Goal: Find specific page/section: Find specific page/section

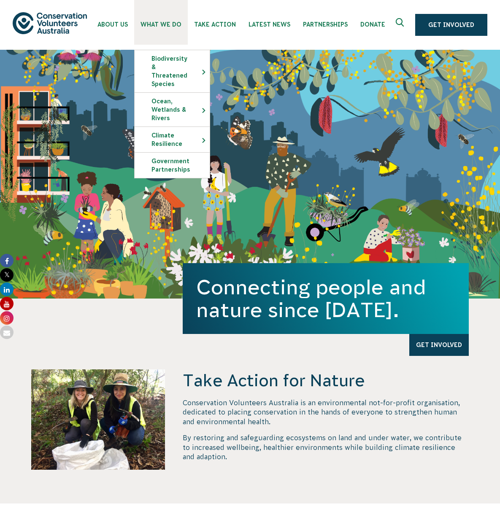
click at [159, 21] on span "What We Do" at bounding box center [160, 24] width 41 height 7
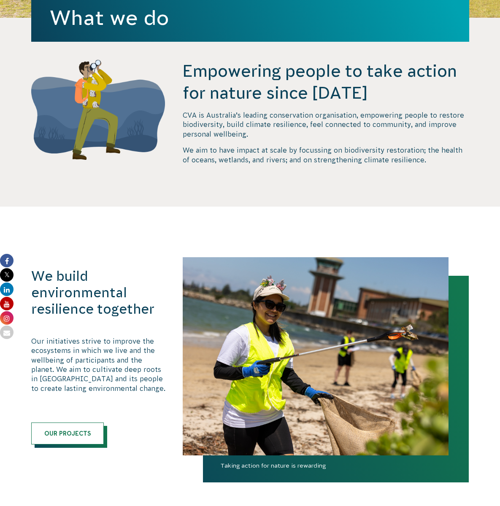
scroll to position [253, 0]
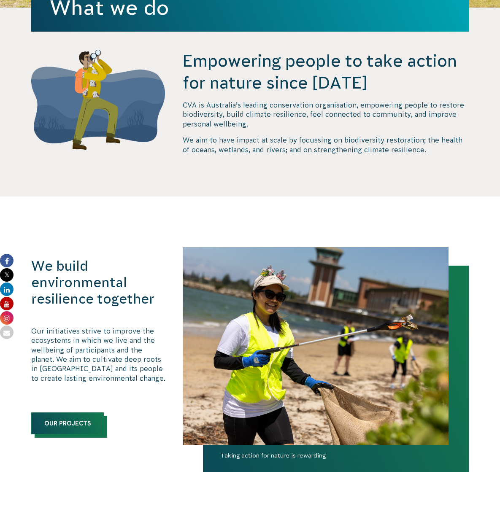
click at [52, 430] on link "Our Projects" at bounding box center [67, 423] width 73 height 22
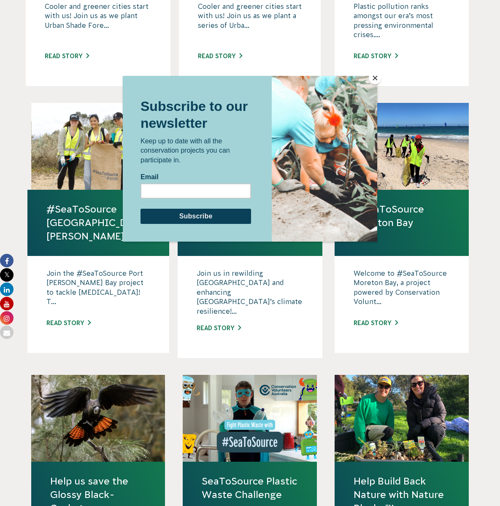
scroll to position [506, 0]
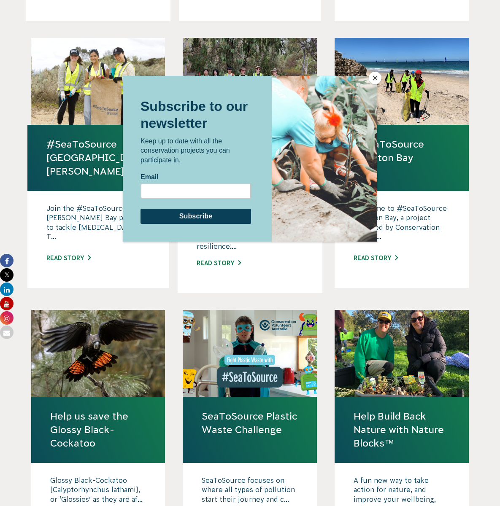
click at [373, 77] on button "Close" at bounding box center [374, 78] width 13 height 13
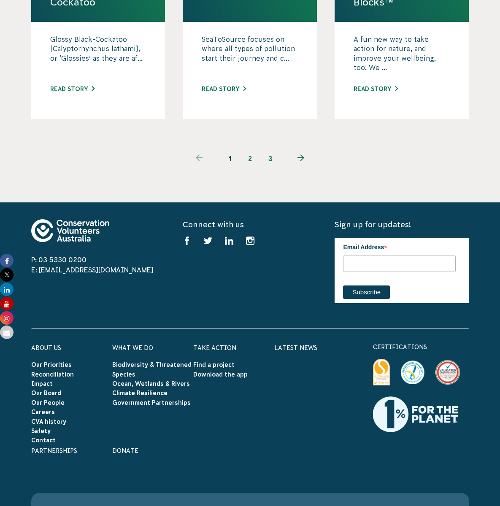
scroll to position [1012, 0]
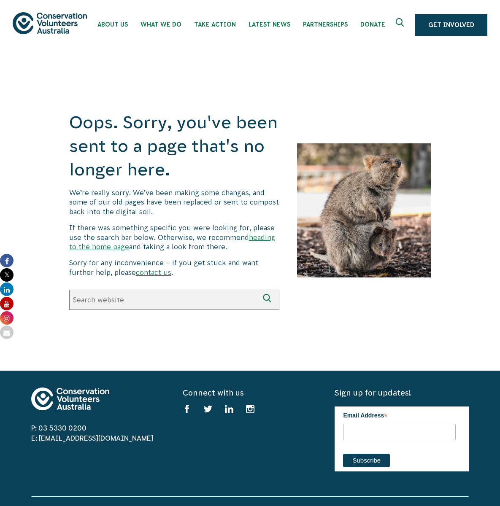
click at [403, 23] on use "Expand search box" at bounding box center [399, 22] width 8 height 8
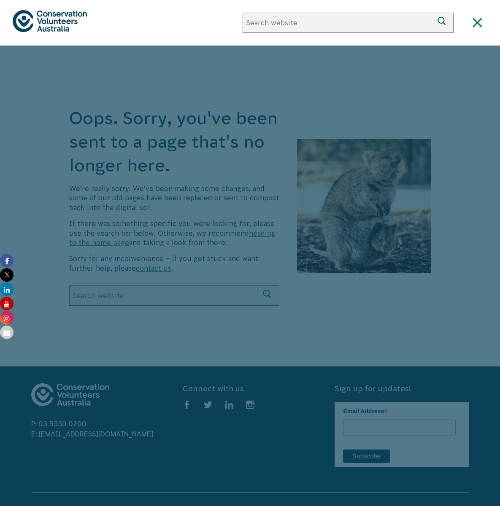
click at [252, 289] on div at bounding box center [250, 299] width 500 height 506
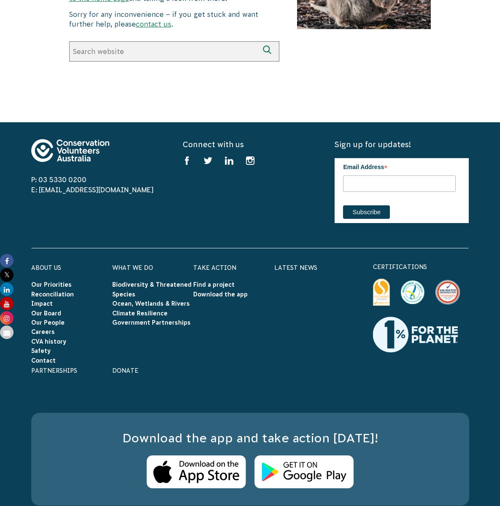
scroll to position [305, 0]
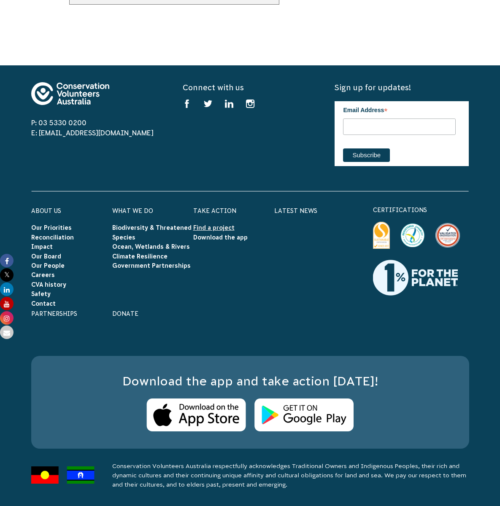
click at [211, 224] on link "Find a project" at bounding box center [213, 227] width 41 height 7
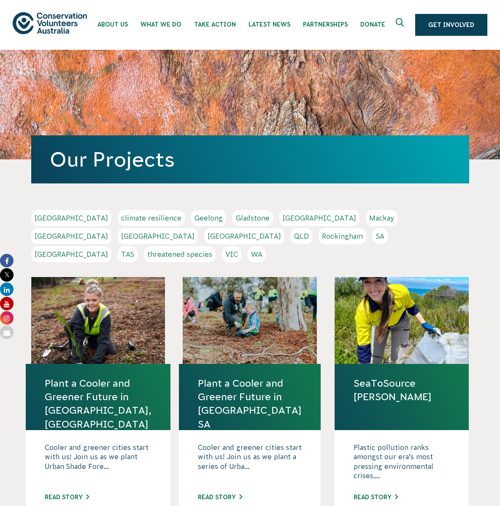
click at [241, 246] on link "VIC" at bounding box center [231, 254] width 19 height 16
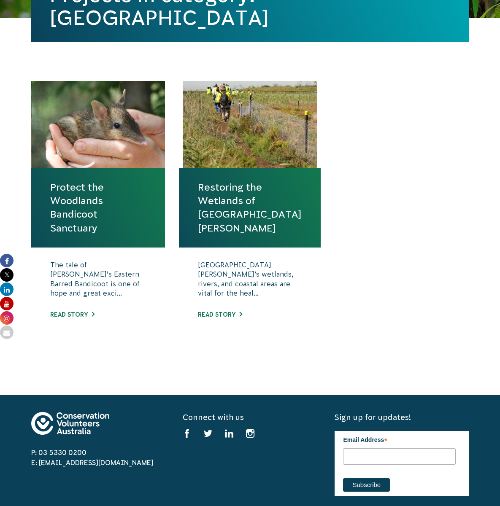
scroll to position [253, 0]
